Goal: Find specific page/section: Find specific page/section

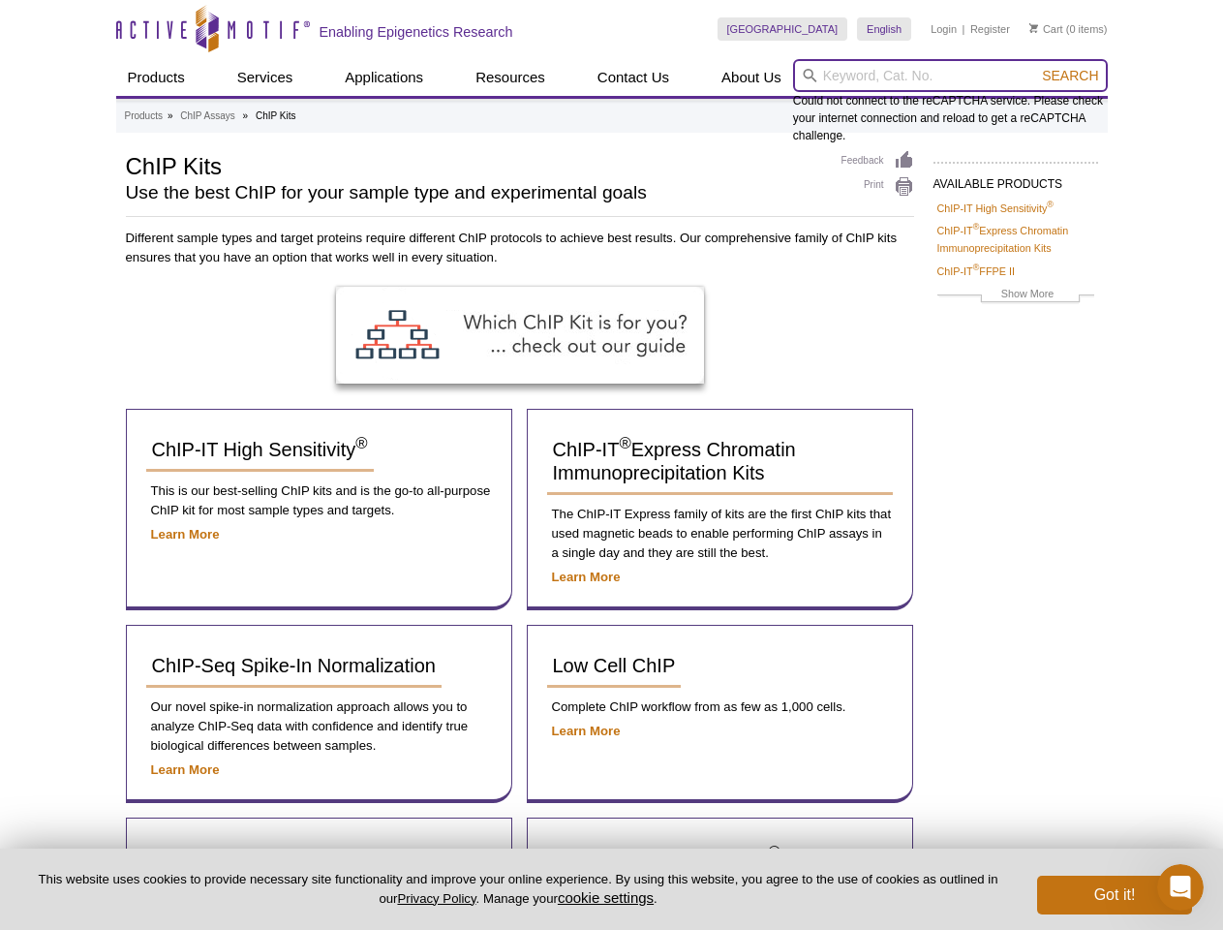
click at [950, 76] on input "search" at bounding box center [950, 75] width 315 height 33
click at [1070, 76] on span "Search" at bounding box center [1070, 75] width 56 height 15
click at [609, 897] on button "cookie settings" at bounding box center [606, 897] width 96 height 16
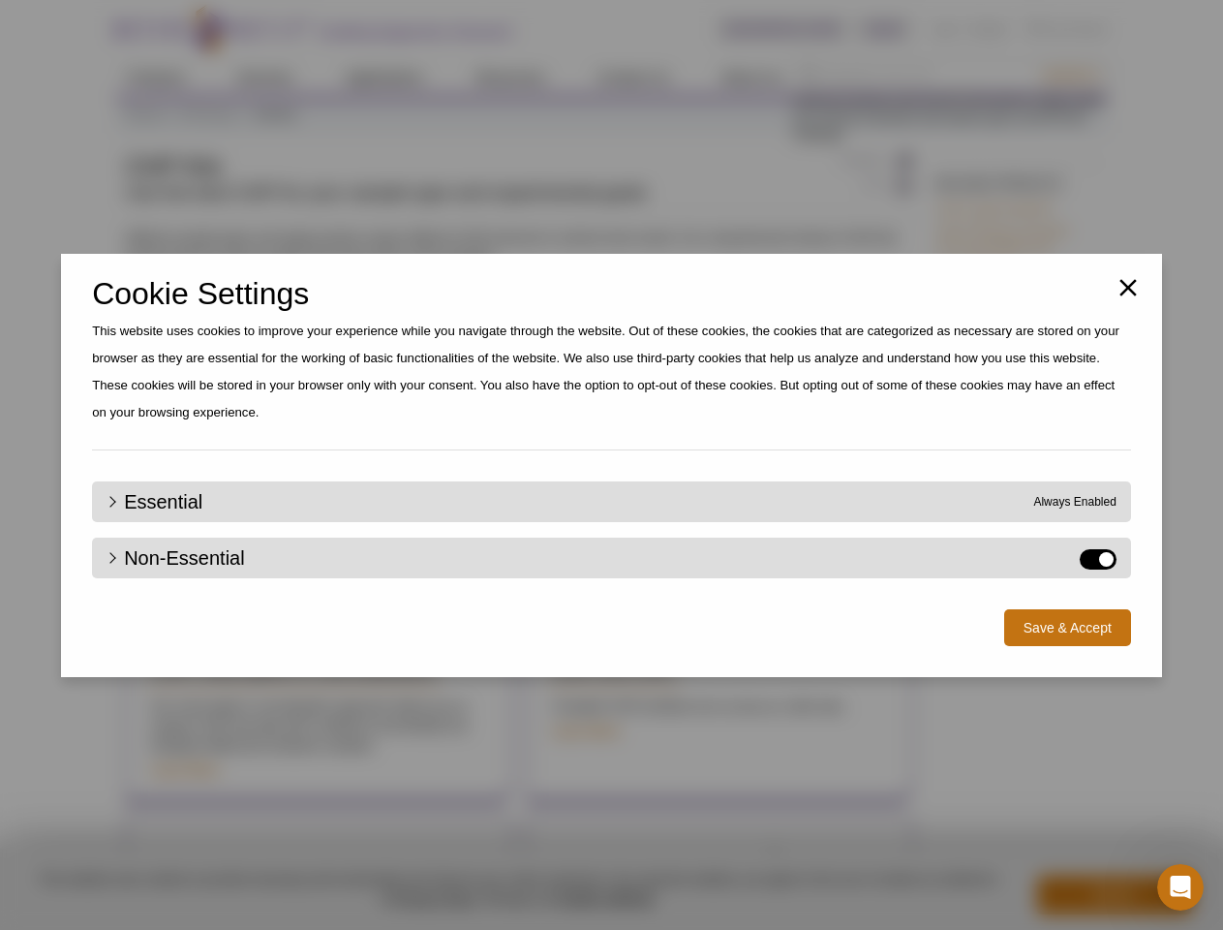
click at [1115, 895] on div "Close Cookie Settings This website uses cookies to improve your experience whil…" at bounding box center [611, 465] width 1223 height 930
click at [1180, 887] on icon "Open Intercom Messenger" at bounding box center [1181, 887] width 32 height 32
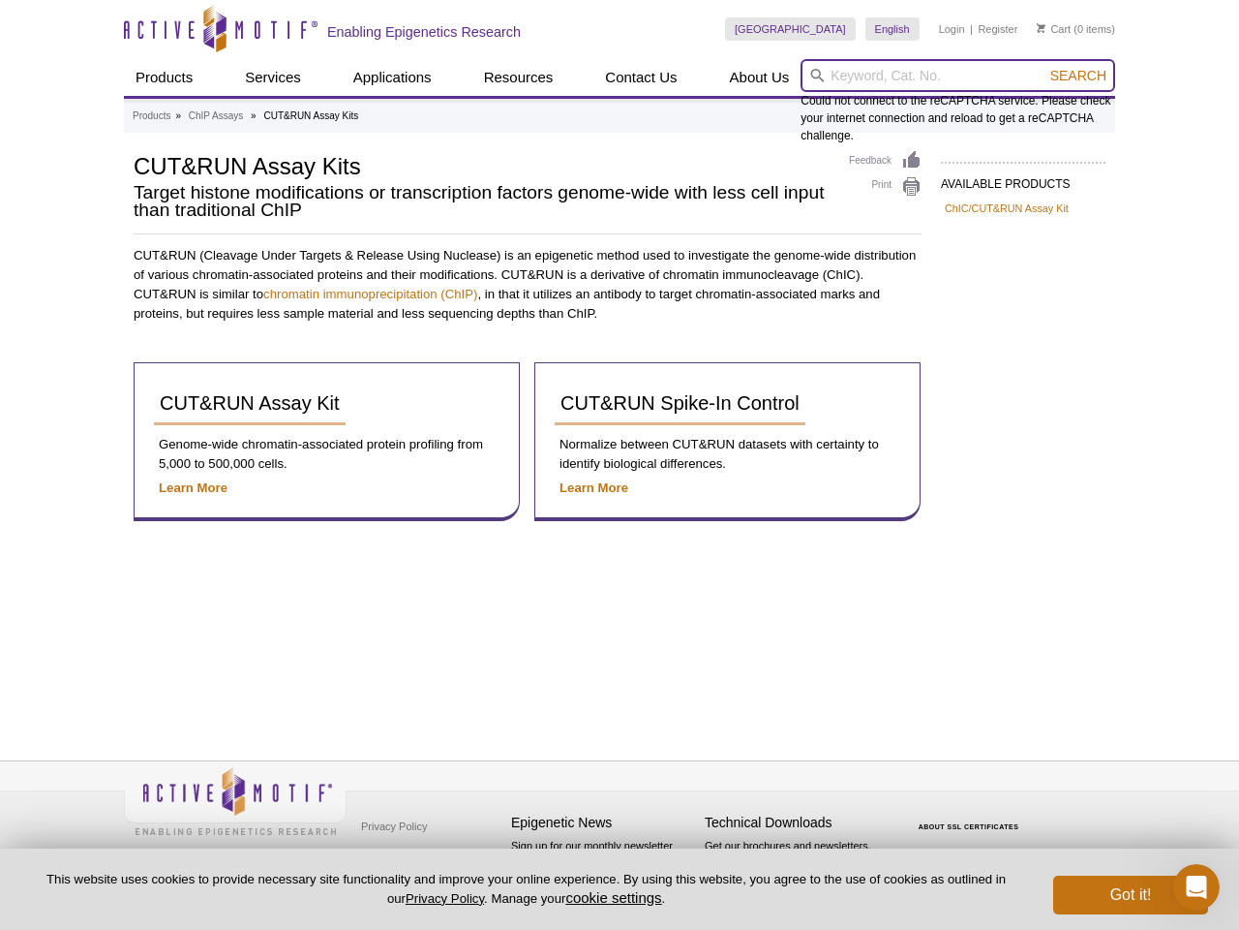
click at [958, 76] on input "search" at bounding box center [958, 75] width 315 height 33
